Goal: Task Accomplishment & Management: Manage account settings

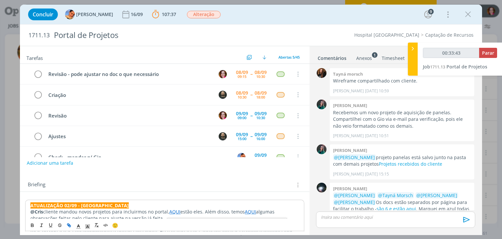
scroll to position [952, 0]
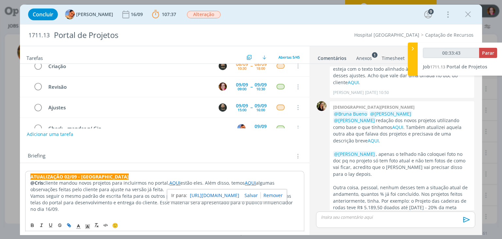
click at [119, 197] on p "Vamos seguir o mesmo padrão de escrita feita para os outros projetos feitos pel…" at bounding box center [164, 203] width 268 height 20
click at [172, 183] on link "AQUI" at bounding box center [174, 182] width 11 height 6
click at [174, 196] on link "https://sobeae.sharepoint.com/:f:/s/SOBEAE/Erg1IcU6pBFIpJQBgIl9HMYB7-iWVoZzq7Wn…" at bounding box center [153, 195] width 49 height 9
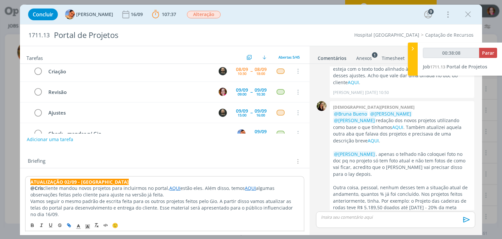
scroll to position [29, 0]
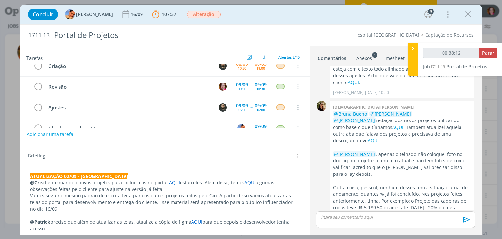
click at [174, 182] on link "AQUI" at bounding box center [174, 182] width 11 height 6
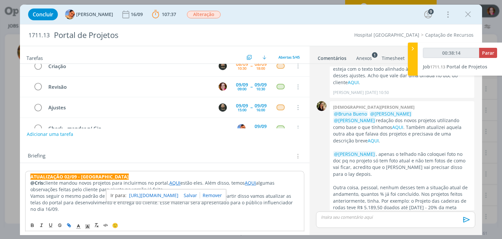
click at [164, 194] on link "https://sobeae.sharepoint.com/:f:/s/SOBEAE/Erg1IcU6pBFIpJQBgIl9HMYB7-iWVoZzq7Wn…" at bounding box center [153, 195] width 49 height 9
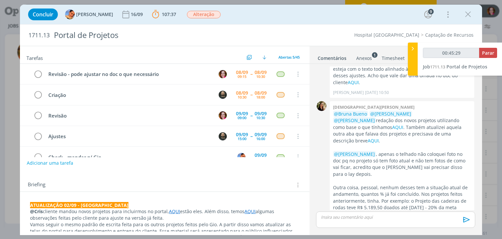
click at [364, 221] on div "dialog" at bounding box center [395, 219] width 159 height 16
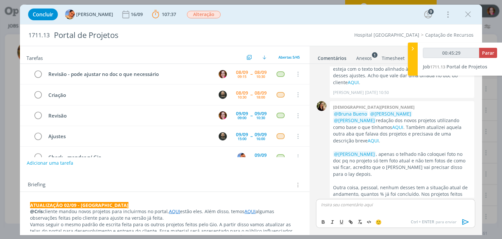
scroll to position [964, 0]
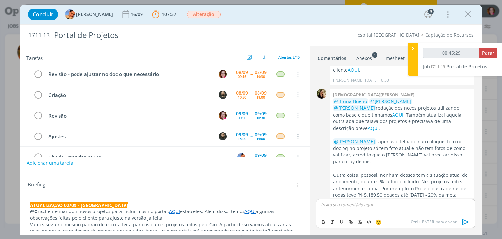
type input "00:45:30"
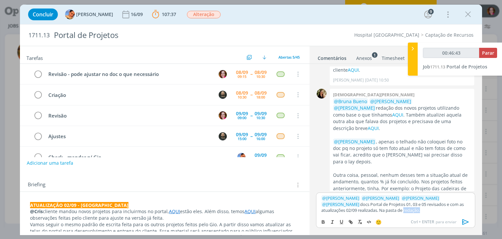
type input "00:46:44"
type input "redação"
type input "00:46:45"
paste input "https://sobeae.sharepoint.com/sites/SOBEAE/Documentos%20Compartilhados/Forms/Al…"
type input "https://sobeae.sharepoint.com/sites/SOBEAE/Documentos%20Compartilhados/Forms/Al…"
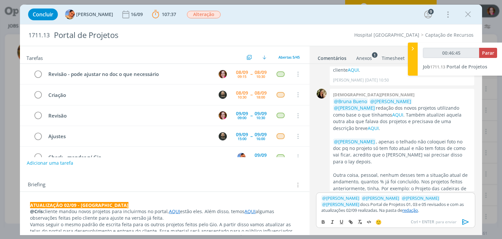
scroll to position [0, 0]
drag, startPoint x: 322, startPoint y: 203, endPoint x: 390, endPoint y: 205, distance: 68.0
click at [390, 205] on p "﻿ @ Beatriz Luchese ﻿ ﻿ @ Patrick Freitas ﻿ ﻿ @ Luíza Santana ﻿ ﻿ @ Karoline Ar…" at bounding box center [395, 204] width 148 height 18
click at [376, 201] on strong "docs Portal de Projetos 01, 03 e 05" at bounding box center [396, 204] width 70 height 6
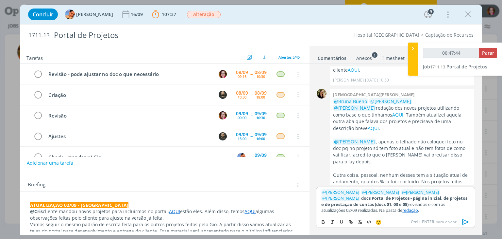
click at [402, 210] on link "redação" at bounding box center [410, 210] width 16 height 6
click at [360, 199] on link "https://sobeae.sharepoint.com/sites/SOBEAE/Documentos%20Compartilhados/Forms/Al…" at bounding box center [359, 197] width 44 height 9
click at [465, 222] on icon "dialog" at bounding box center [466, 222] width 10 height 10
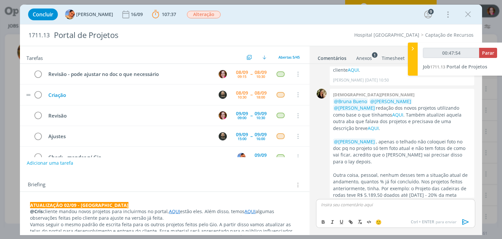
scroll to position [1016, 0]
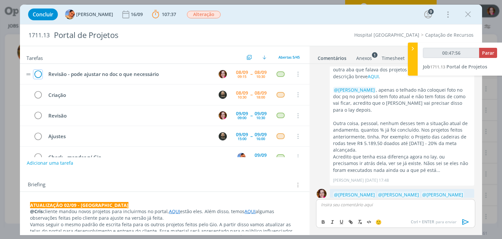
click at [37, 74] on icon "dialog" at bounding box center [37, 74] width 9 height 10
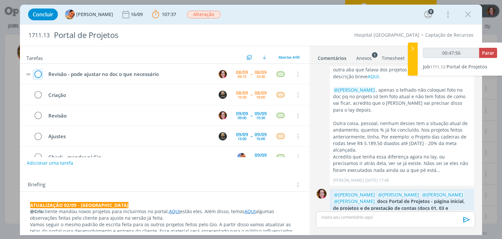
scroll to position [1004, 0]
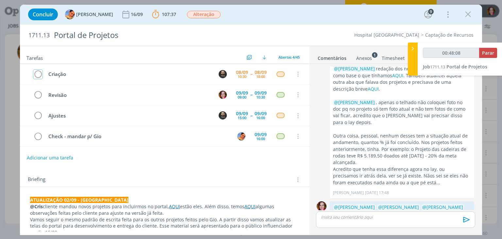
type input "00:48:09"
click at [485, 54] on span "Parar" at bounding box center [488, 53] width 12 height 6
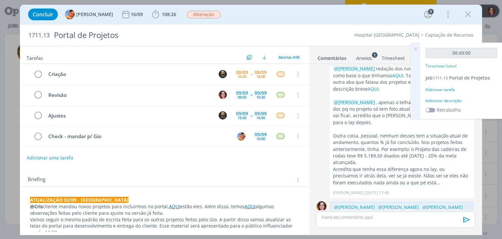
click at [442, 101] on div "Adicionar descrição" at bounding box center [462, 101] width 72 height 6
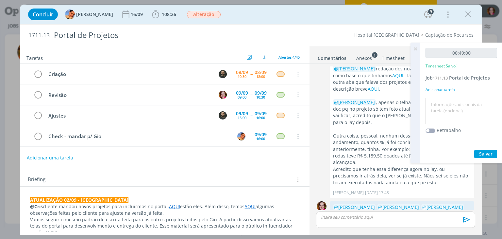
click at [442, 101] on textarea at bounding box center [461, 110] width 68 height 23
type textarea "Revisão atualização 02/09 - docs página inicial, de projetos e de prestação de …"
click at [481, 151] on span "Salvar" at bounding box center [485, 153] width 13 height 6
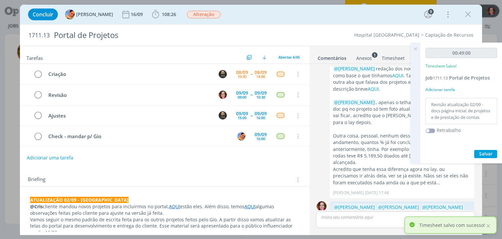
click at [416, 47] on icon at bounding box center [416, 49] width 12 height 13
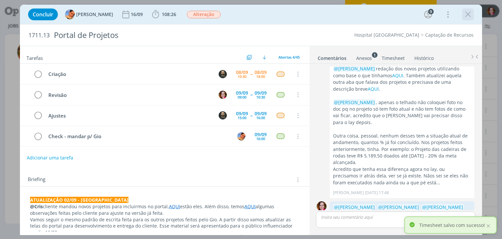
click at [467, 15] on icon "dialog" at bounding box center [468, 14] width 10 height 10
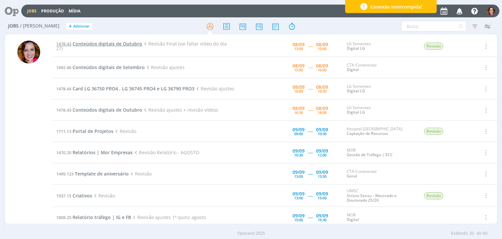
click at [97, 47] on span "Conteúdos digitais de Outubro" at bounding box center [108, 44] width 70 height 6
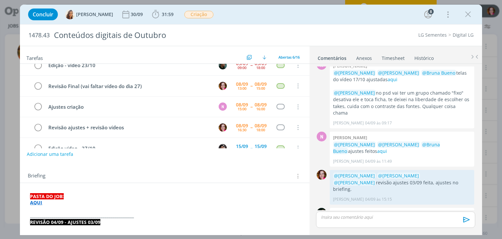
scroll to position [7, 0]
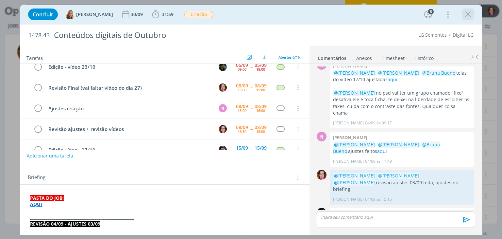
click at [467, 13] on icon "dialog" at bounding box center [468, 14] width 10 height 10
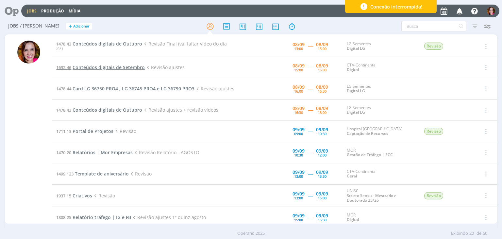
click at [91, 68] on span "Conteúdos digitais de Setembro" at bounding box center [109, 67] width 72 height 6
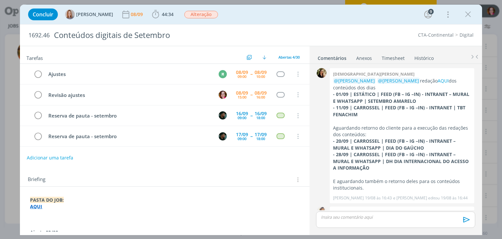
scroll to position [1072, 0]
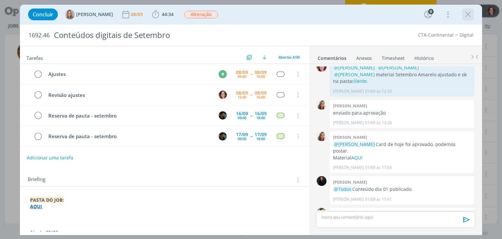
click at [468, 14] on icon "dialog" at bounding box center [468, 14] width 10 height 10
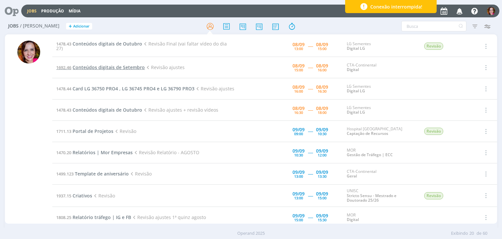
click at [114, 70] on span "Conteúdos digitais de Setembro" at bounding box center [109, 67] width 72 height 6
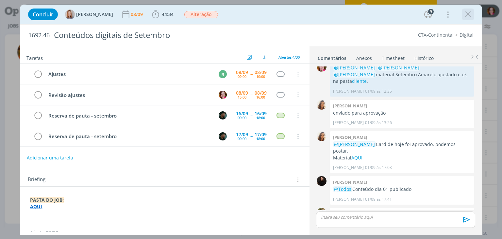
click at [466, 13] on icon "dialog" at bounding box center [468, 14] width 10 height 10
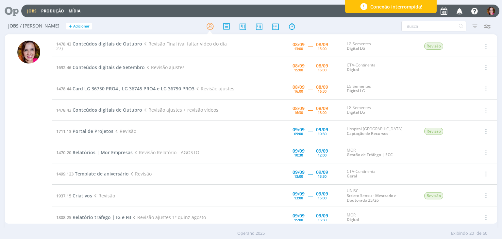
click at [118, 86] on span "Card LG 36750 PRO4 , LG 36745 PRO4 e LG 36790 PRO3" at bounding box center [134, 88] width 122 height 6
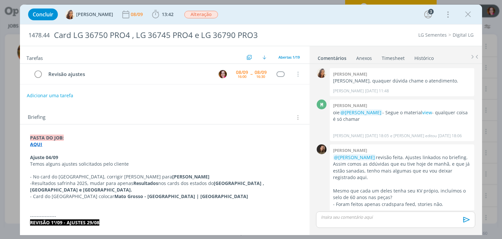
scroll to position [631, 0]
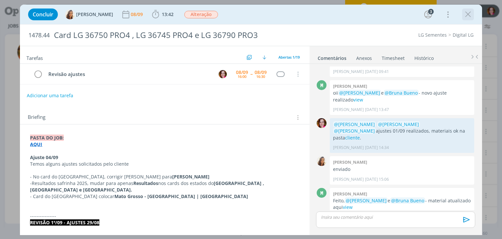
click at [469, 17] on icon "dialog" at bounding box center [468, 14] width 10 height 10
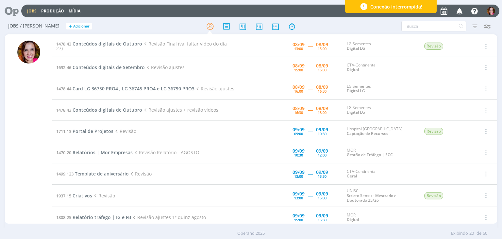
click at [110, 109] on span "Conteúdos digitais de Outubro" at bounding box center [108, 110] width 70 height 6
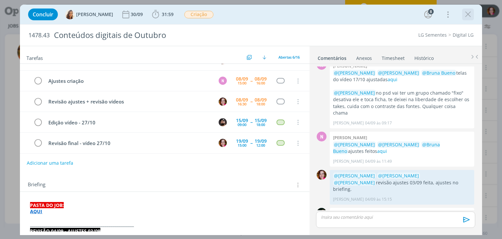
click at [468, 14] on icon "dialog" at bounding box center [468, 14] width 10 height 10
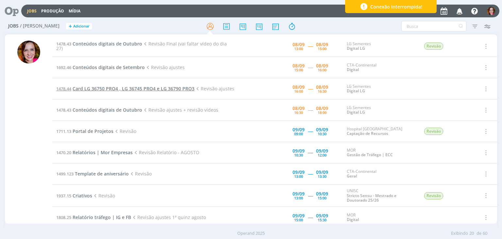
click at [100, 86] on span "Card LG 36750 PRO4 , LG 36745 PRO4 e LG 36790 PRO3" at bounding box center [134, 88] width 122 height 6
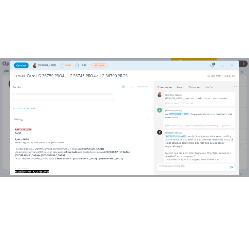
scroll to position [631, 0]
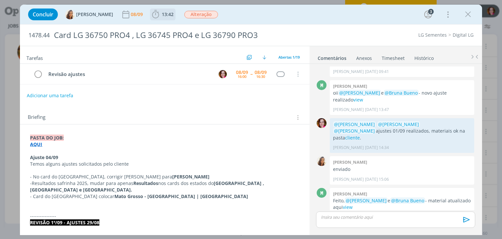
click at [162, 15] on span "13:42" at bounding box center [168, 14] width 12 height 6
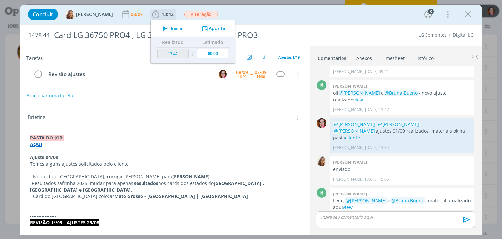
click at [161, 28] on icon "dialog" at bounding box center [164, 28] width 11 height 9
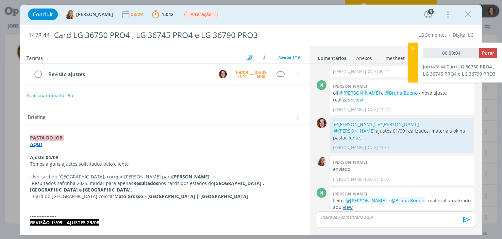
click at [352, 204] on link "view" at bounding box center [348, 207] width 10 height 6
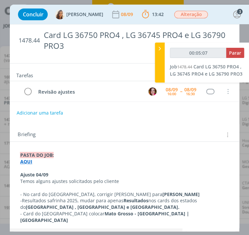
drag, startPoint x: 21, startPoint y: 194, endPoint x: 182, endPoint y: 193, distance: 161.5
click at [182, 193] on p "- N o card do Tocantins, c orrigir João Cláudio Gorgem para Carlos Gorgem" at bounding box center [124, 194] width 209 height 7
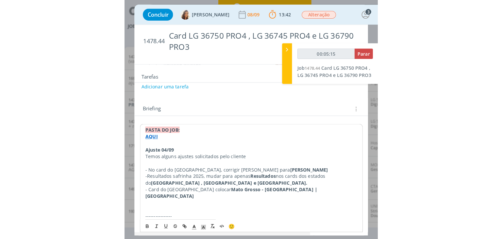
scroll to position [28, 0]
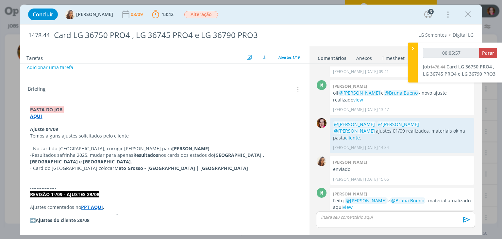
click at [109, 149] on span "orrigir João Cláudio Gorgem para" at bounding box center [140, 148] width 63 height 6
drag, startPoint x: 97, startPoint y: 148, endPoint x: 192, endPoint y: 148, distance: 94.8
click at [192, 148] on p "- N o card do Tocantins, c orrigir João Cláudio Gorgem para Carlos Gorgem" at bounding box center [164, 148] width 269 height 7
copy p "João Cláudio Gorgem para Carlos Gorgem"
click at [208, 129] on p "Ajuste 04/09" at bounding box center [164, 129] width 269 height 7
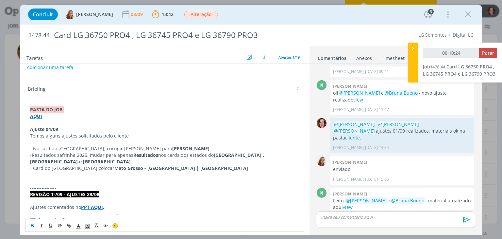
click at [363, 217] on p "dialog" at bounding box center [395, 217] width 148 height 6
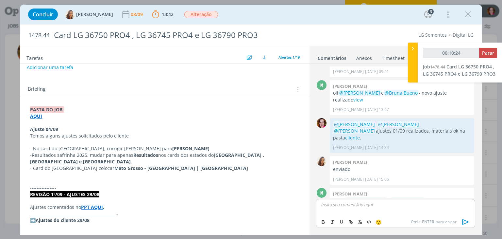
type input "00:10:25"
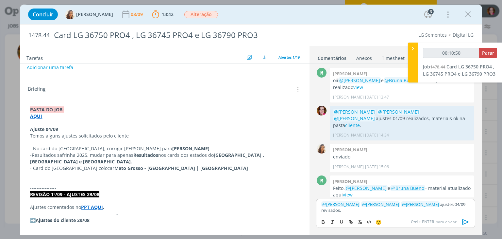
scroll to position [643, 0]
drag, startPoint x: 30, startPoint y: 146, endPoint x: 194, endPoint y: 146, distance: 164.1
click at [194, 146] on p "- N o card do Tocantins, c orrigir João Cláudio Gorgem para Carlos Gorgem" at bounding box center [164, 148] width 269 height 7
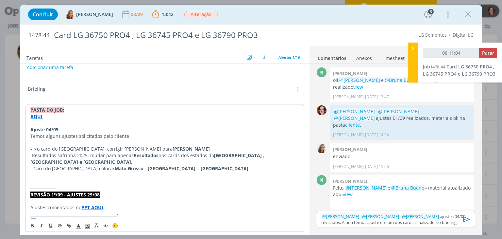
scroll to position [632, 0]
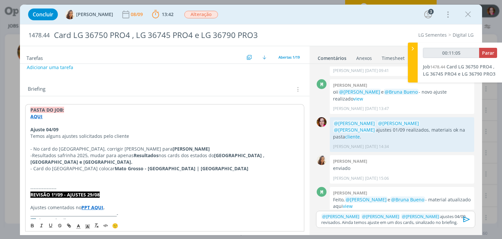
copy p "- N o card do Tocantins, c orrigir João Cláudio Gorgem para Carlos Gorgem"
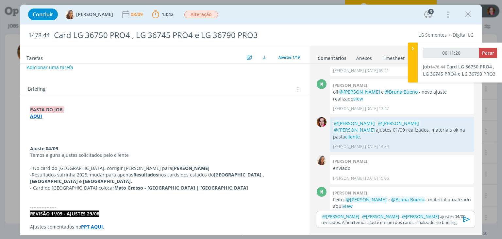
click at [31, 129] on p "dialog" at bounding box center [164, 129] width 269 height 7
type input "00:11:23"
click at [77, 225] on icon "dialog" at bounding box center [79, 226] width 6 height 6
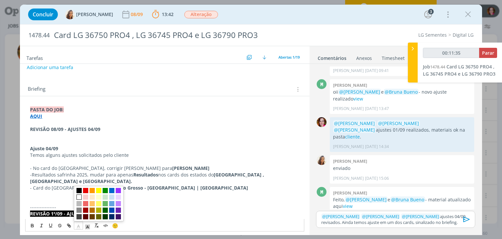
click at [80, 196] on span "dialog" at bounding box center [79, 196] width 5 height 5
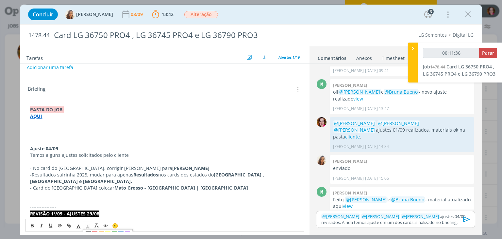
click at [89, 225] on icon "dialog" at bounding box center [88, 226] width 6 height 6
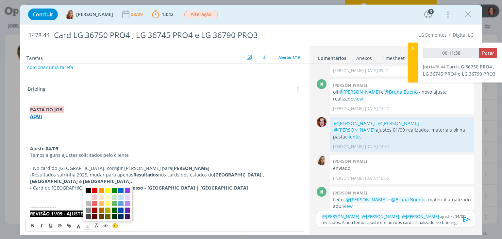
click at [89, 191] on span "dialog" at bounding box center [88, 190] width 5 height 5
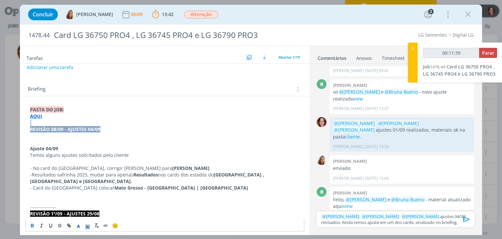
click at [109, 130] on p "REVISÃO 08/09 - AJUSTES 04/09" at bounding box center [164, 129] width 269 height 7
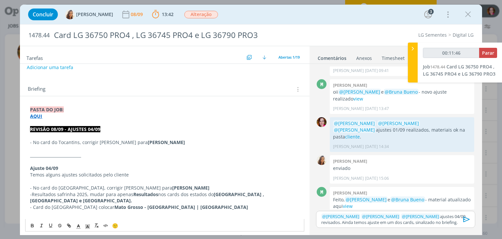
click at [148, 142] on span "- No card do Tocantins, corrigir João Cláudio Gorgem para" at bounding box center [89, 142] width 118 height 6
drag, startPoint x: 155, startPoint y: 141, endPoint x: 171, endPoint y: 142, distance: 16.4
click at [166, 142] on span "- No card do Tocantins, corrigir João Cláudio Gorgem para APENAS" at bounding box center [98, 142] width 136 height 6
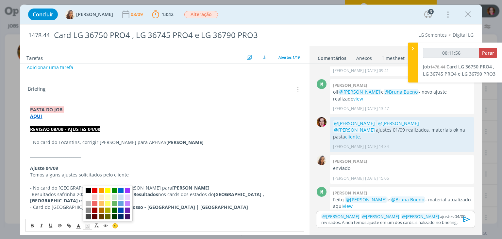
click at [88, 226] on icon "dialog" at bounding box center [88, 226] width 6 height 6
click at [107, 192] on span "dialog" at bounding box center [107, 190] width 5 height 5
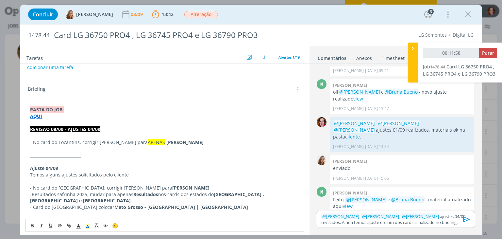
click at [158, 162] on p "dialog" at bounding box center [164, 161] width 269 height 7
click at [219, 142] on p "- No card do Tocantins, corrigir João Cláudio Gorgem para APENAS Carlos Gorgem" at bounding box center [164, 142] width 269 height 7
click at [244, 155] on p "__________________________" at bounding box center [164, 155] width 269 height 7
click at [465, 219] on icon "dialog" at bounding box center [467, 219] width 10 height 10
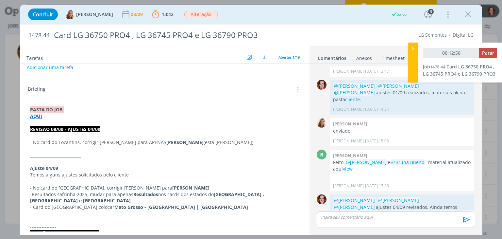
scroll to position [0, 0]
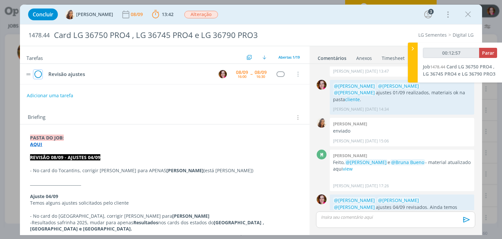
click at [38, 74] on icon "dialog" at bounding box center [37, 74] width 9 height 10
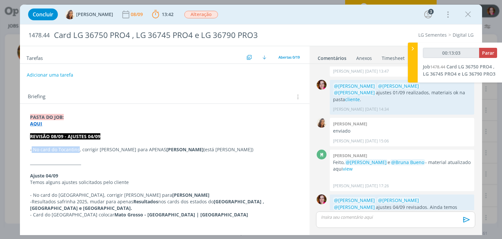
drag, startPoint x: 32, startPoint y: 149, endPoint x: 78, endPoint y: 148, distance: 45.8
click at [78, 148] on span "- No card do Tocantins, corrigir João Cláudio Gorgem para APENAS" at bounding box center [98, 149] width 136 height 6
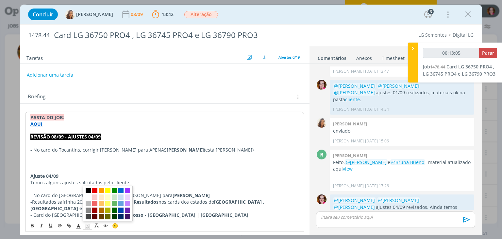
click at [89, 227] on icon "dialog" at bounding box center [88, 226] width 6 height 6
click at [108, 190] on span "dialog" at bounding box center [107, 190] width 5 height 5
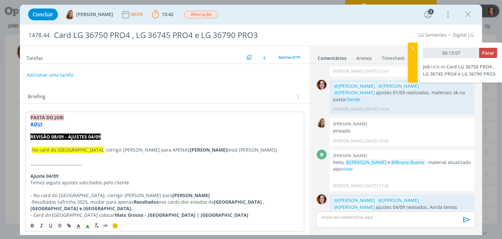
click at [124, 161] on p "__________________________" at bounding box center [164, 163] width 268 height 7
click at [103, 148] on span ", corrigir João Cláudio Gorgem para APENAS" at bounding box center [146, 149] width 87 height 6
type input "00:13:16"
click at [492, 54] on span "Parar" at bounding box center [488, 53] width 12 height 6
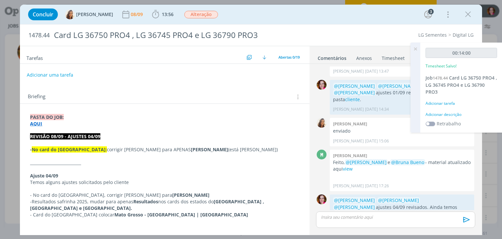
click at [439, 112] on div "Adicionar descrição" at bounding box center [462, 114] width 72 height 6
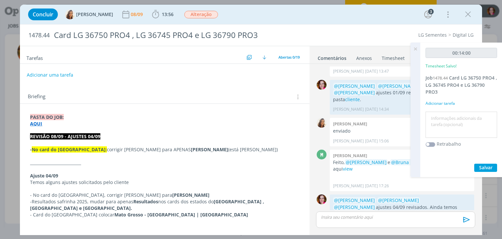
click at [439, 112] on div at bounding box center [462, 124] width 72 height 26
click at [439, 117] on textarea at bounding box center [461, 124] width 68 height 23
click at [453, 119] on textarea "Revisão de ajustes 04/09" at bounding box center [461, 124] width 68 height 23
type textarea "Revisão ajustes 04/09"
click at [480, 167] on span "Salvar" at bounding box center [485, 167] width 13 height 6
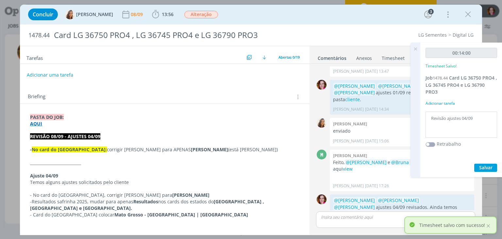
click at [417, 47] on icon at bounding box center [416, 49] width 12 height 13
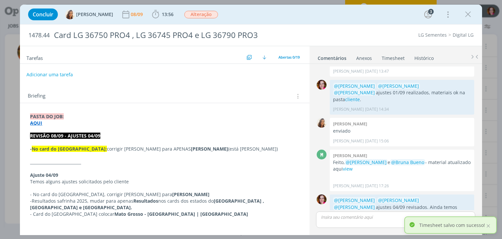
click at [52, 77] on button "Adicionar uma tarefa" at bounding box center [49, 74] width 46 height 11
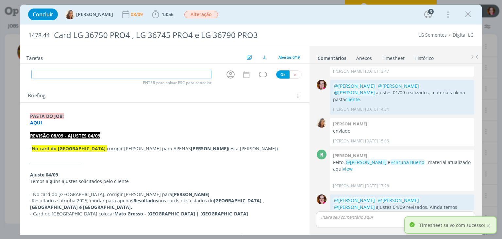
click at [87, 76] on input "dialog" at bounding box center [121, 74] width 180 height 9
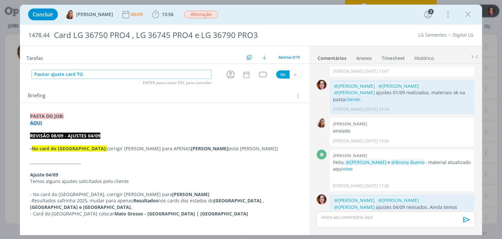
click at [225, 75] on button "dialog" at bounding box center [230, 74] width 11 height 11
type input "Pautar ajuste card TO"
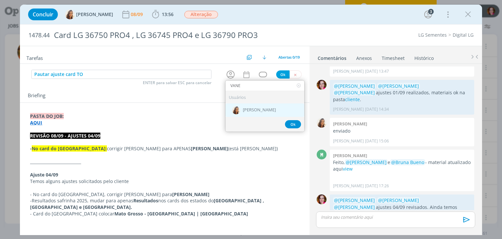
type input "VANE"
click at [237, 109] on img "dialog" at bounding box center [236, 110] width 8 height 8
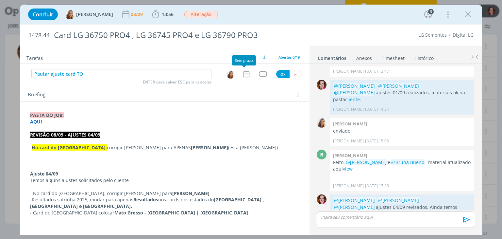
click at [244, 77] on icon "dialog" at bounding box center [246, 74] width 6 height 7
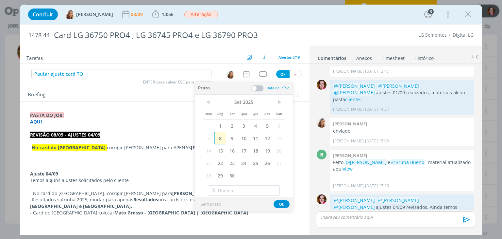
click at [219, 137] on span "8" at bounding box center [220, 138] width 12 height 12
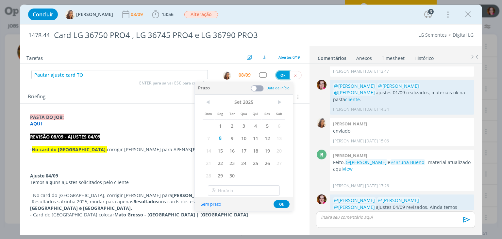
click at [281, 74] on button "Ok" at bounding box center [282, 75] width 13 height 8
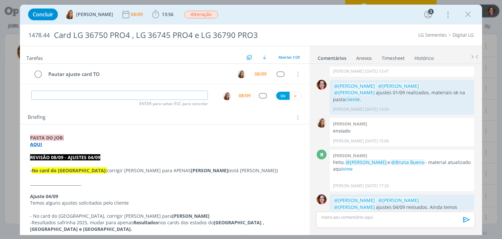
click at [113, 96] on input "dialog" at bounding box center [119, 95] width 177 height 9
click at [468, 16] on icon "dialog" at bounding box center [468, 14] width 10 height 10
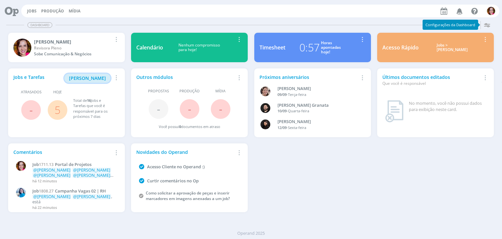
click at [86, 77] on span "Minha Pauta" at bounding box center [87, 78] width 37 height 6
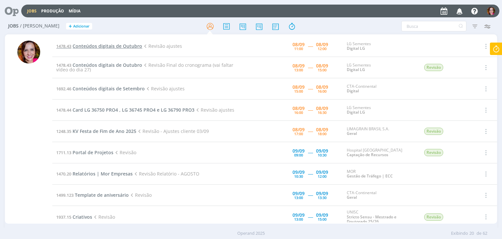
click at [109, 44] on span "Conteúdos digitais de Outubro" at bounding box center [108, 46] width 70 height 6
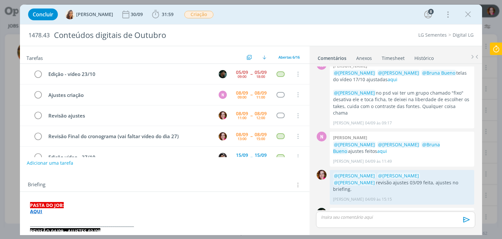
scroll to position [20, 0]
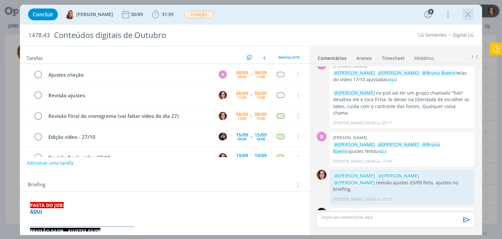
click at [469, 16] on icon "dialog" at bounding box center [468, 14] width 10 height 10
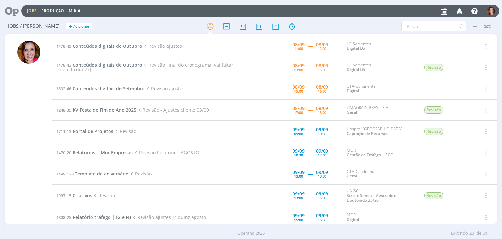
click at [95, 44] on span "Conteúdos digitais de Outubro" at bounding box center [108, 46] width 70 height 6
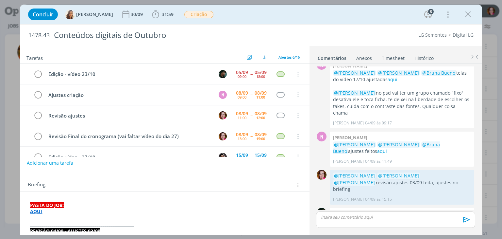
scroll to position [20, 0]
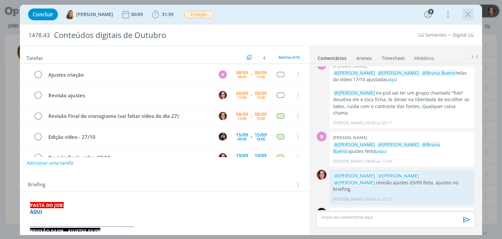
click at [467, 13] on icon "dialog" at bounding box center [468, 14] width 10 height 10
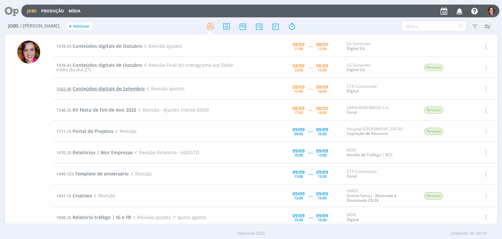
click at [89, 88] on span "Conteúdos digitais de Setembro" at bounding box center [109, 88] width 72 height 6
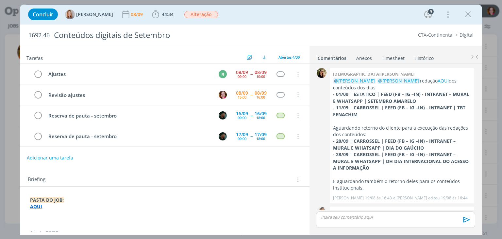
scroll to position [1072, 0]
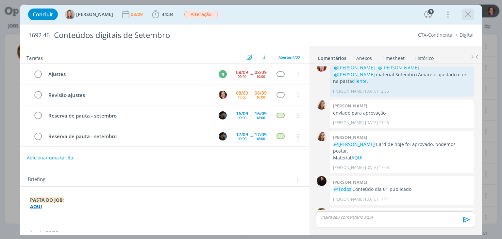
click at [468, 14] on icon "dialog" at bounding box center [468, 14] width 10 height 10
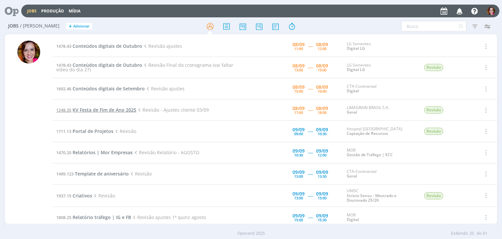
click at [87, 110] on span "KV Festa de Fim de Ano 2025" at bounding box center [105, 110] width 64 height 6
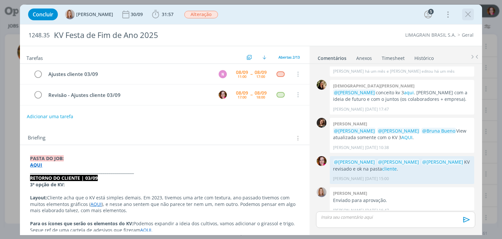
click at [468, 13] on icon "dialog" at bounding box center [468, 14] width 10 height 10
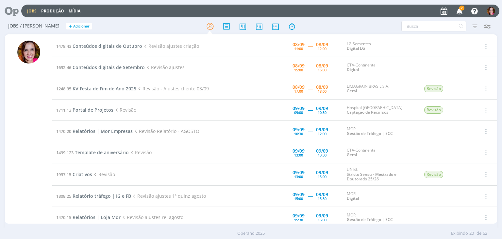
click at [462, 11] on icon "button" at bounding box center [459, 10] width 11 height 11
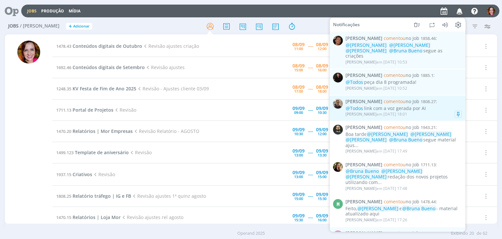
click at [424, 111] on div "[PERSON_NAME] em [DATE] 18:01" at bounding box center [404, 114] width 116 height 7
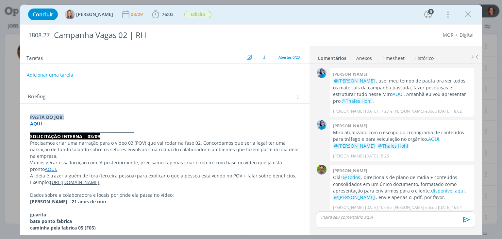
scroll to position [754, 0]
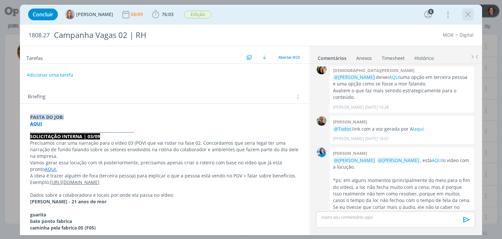
click at [466, 17] on icon "dialog" at bounding box center [468, 14] width 10 height 10
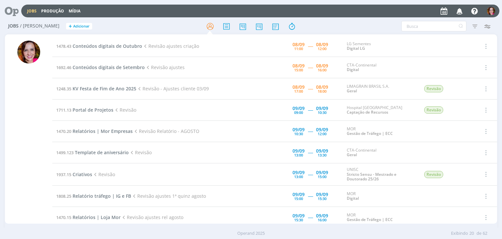
click at [463, 10] on icon "button" at bounding box center [459, 10] width 11 height 11
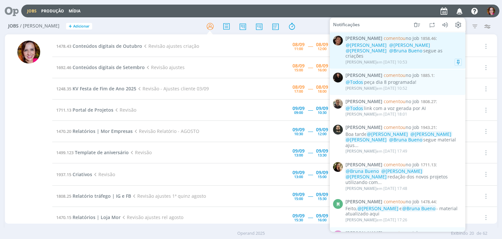
click at [434, 51] on div "@[PERSON_NAME] @[PERSON_NAME] @[PERSON_NAME] @[PERSON_NAME] segue as criações" at bounding box center [404, 51] width 116 height 16
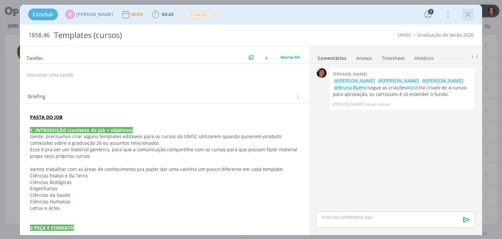
click at [468, 16] on icon "dialog" at bounding box center [468, 14] width 10 height 10
